Goal: Find specific page/section: Find specific page/section

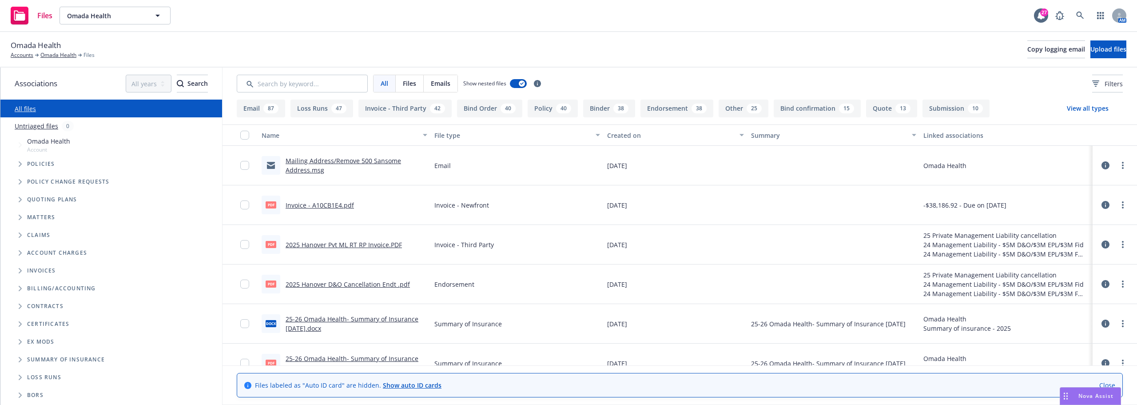
click at [495, 108] on button "Bind Order 40" at bounding box center [489, 109] width 65 height 18
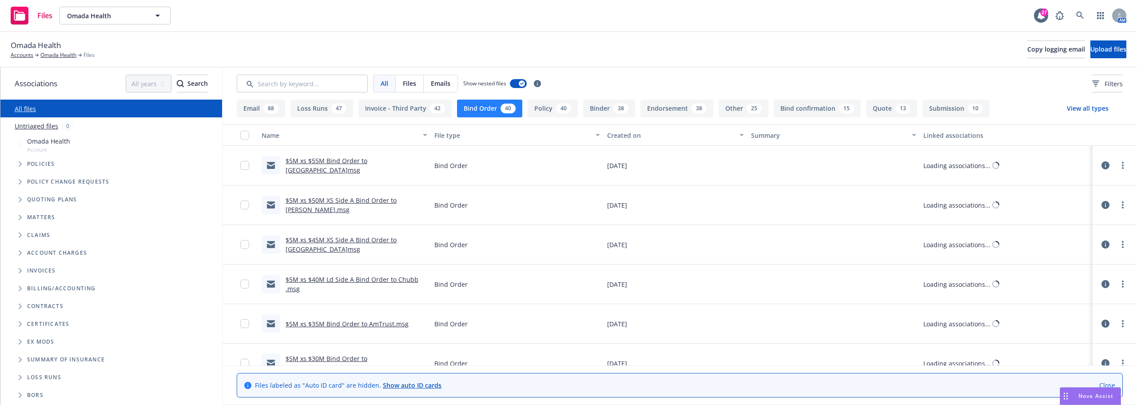
click at [583, 104] on button "Binder 38" at bounding box center [609, 109] width 52 height 18
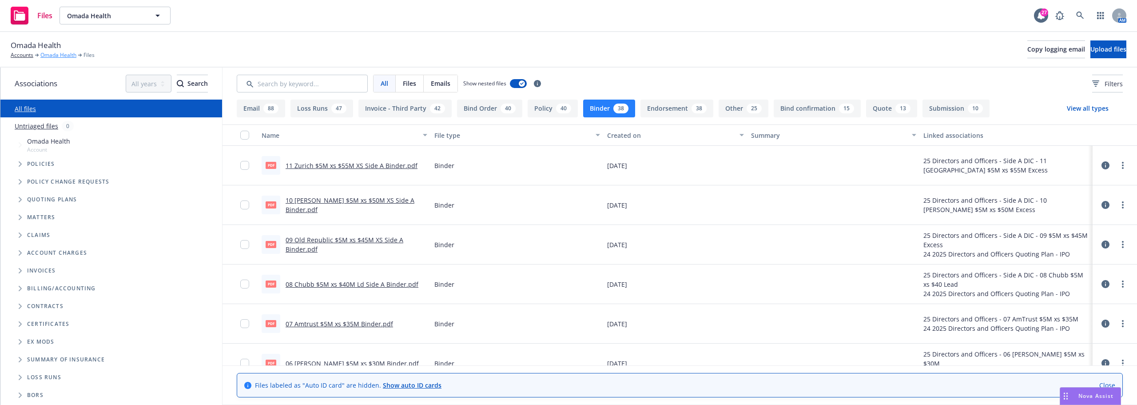
click at [44, 56] on link "Omada Health" at bounding box center [58, 55] width 36 height 8
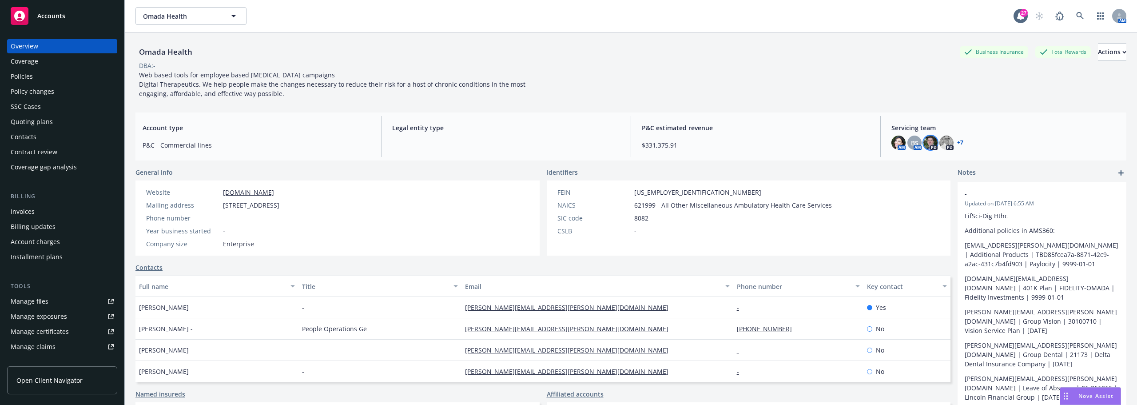
click at [928, 145] on img at bounding box center [931, 142] width 14 height 14
click at [896, 143] on img at bounding box center [899, 142] width 14 height 14
click at [925, 138] on img at bounding box center [931, 142] width 14 height 14
click at [940, 140] on img at bounding box center [947, 142] width 14 height 14
click at [957, 143] on link "+ 7" at bounding box center [960, 142] width 6 height 5
